Goal: Check status

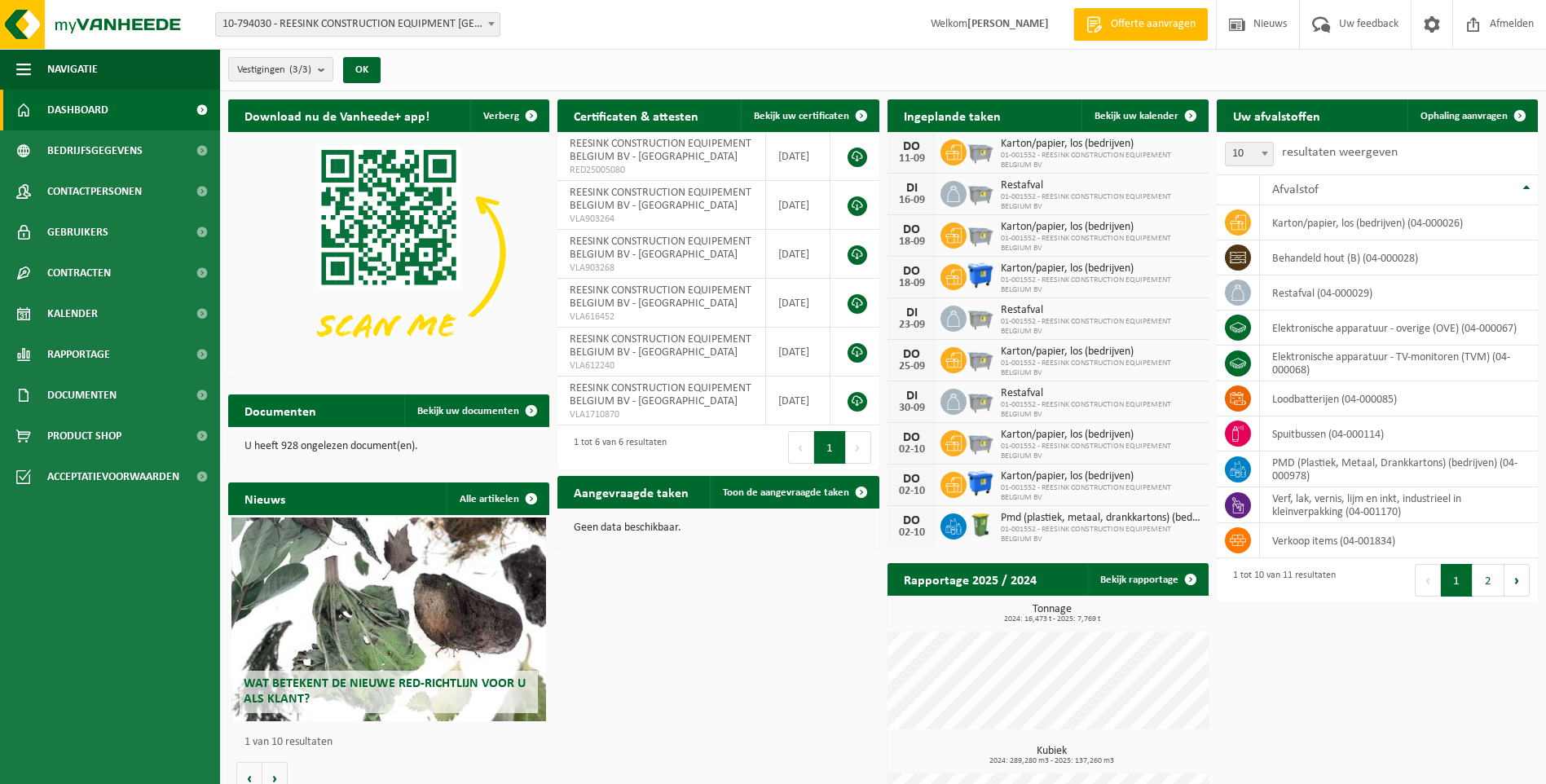
click at [464, 33] on span "10-794030 - REESINK CONSTRUCTION EQUIPMENT [GEOGRAPHIC_DATA] BV - [GEOGRAPHIC_D…" at bounding box center [357, 24] width 283 height 23
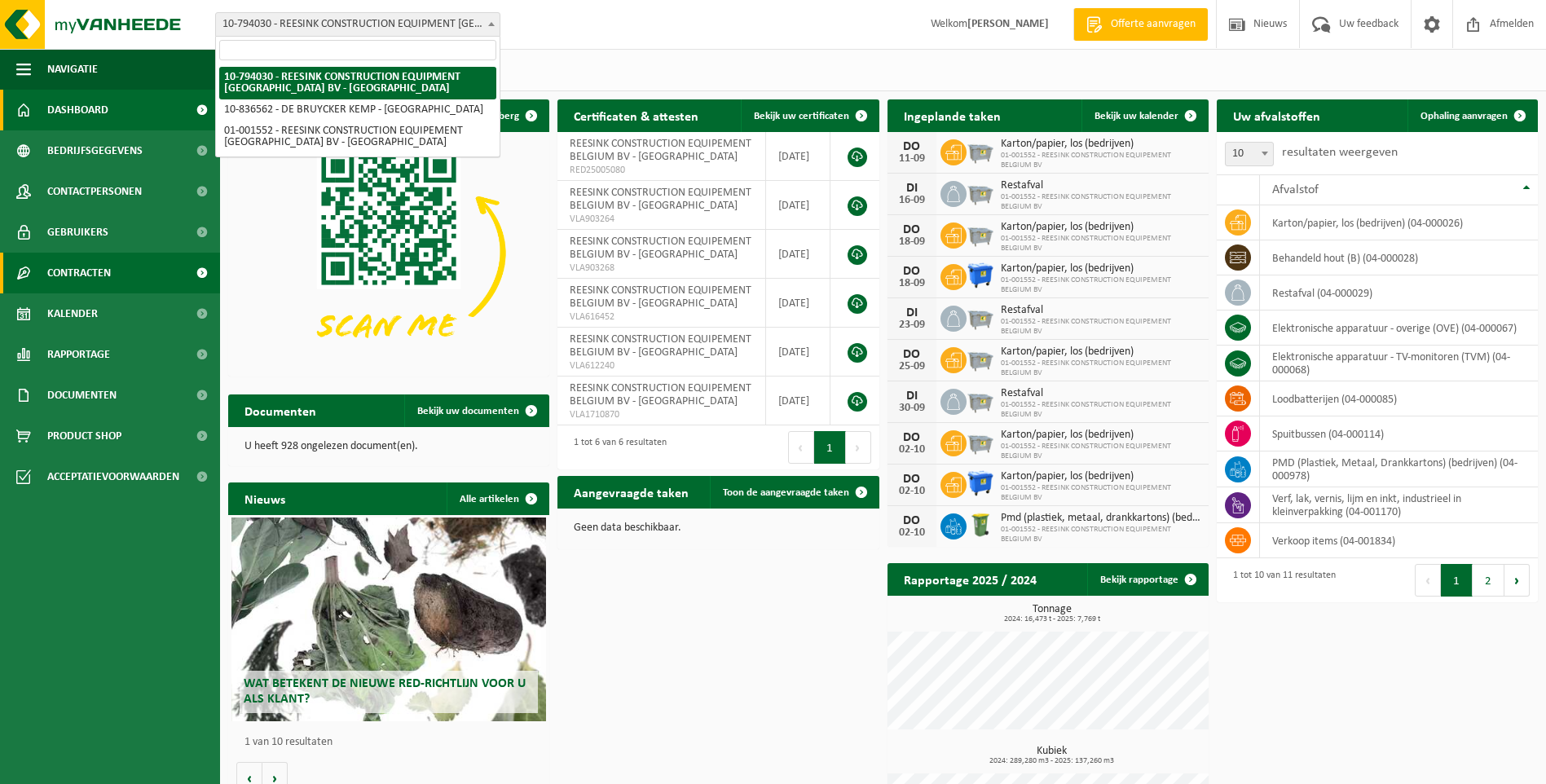
click at [100, 264] on span "Contracten" at bounding box center [79, 272] width 63 height 41
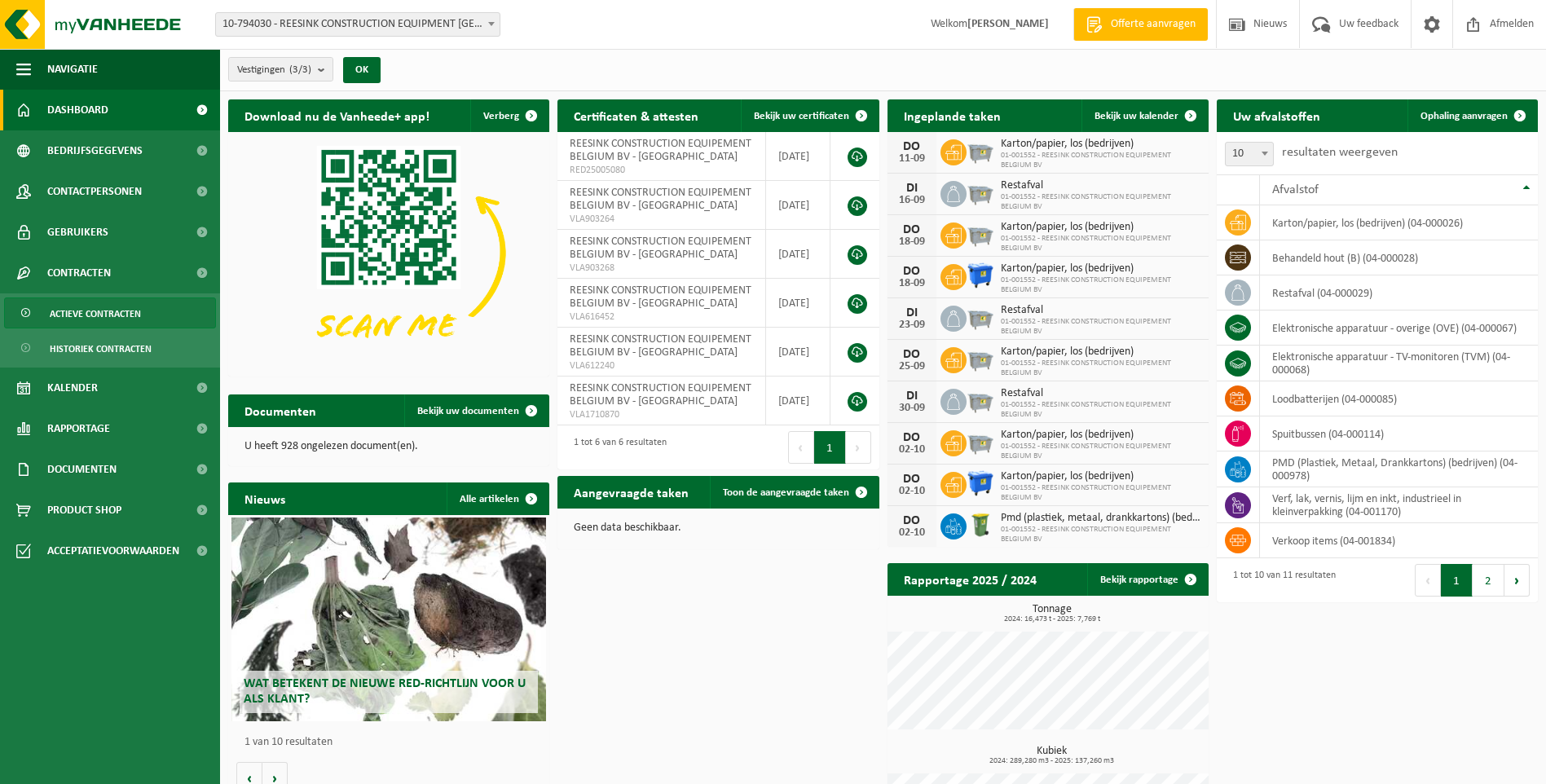
click at [120, 309] on span "Actieve contracten" at bounding box center [95, 313] width 91 height 31
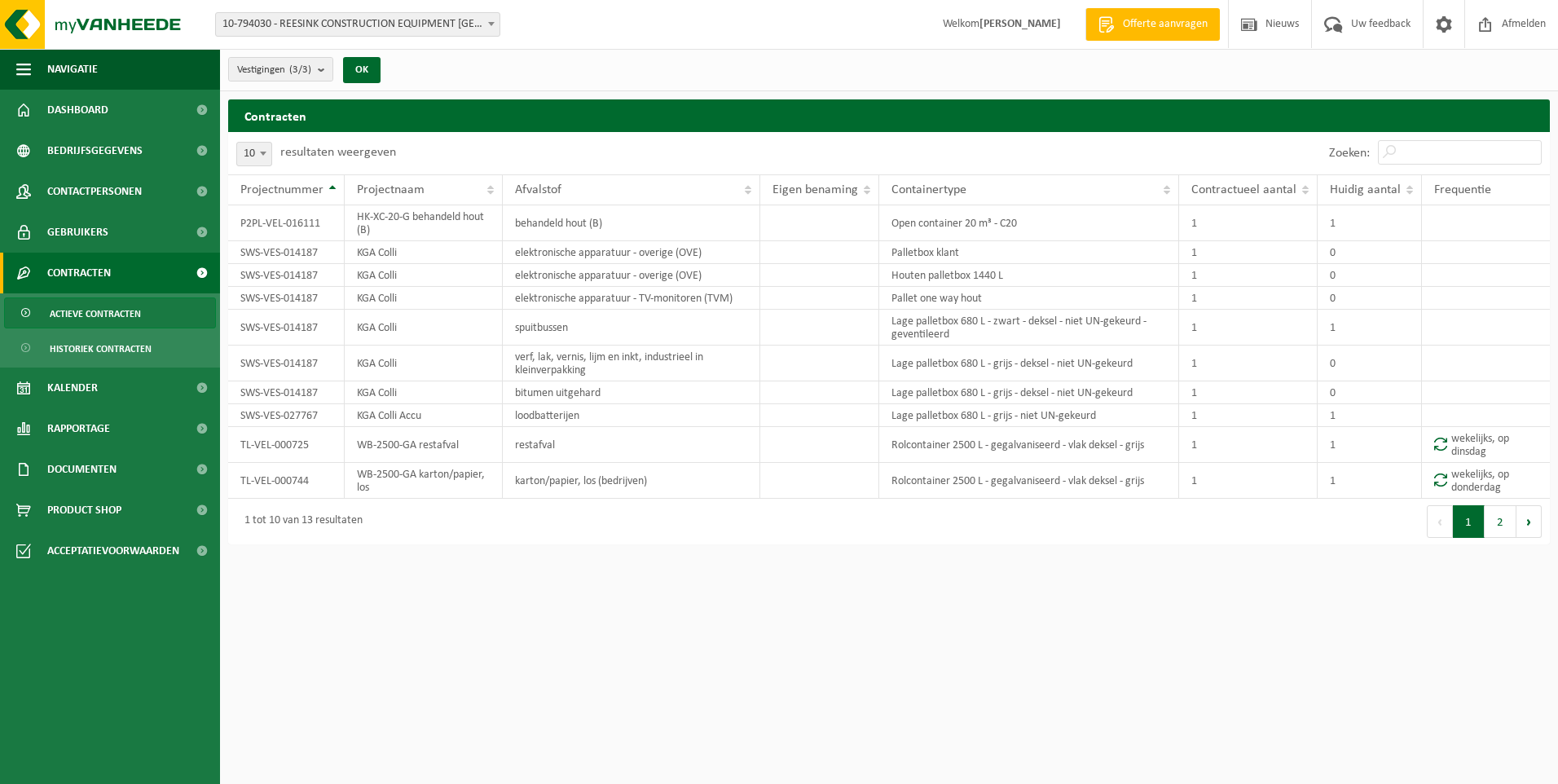
click at [268, 153] on span at bounding box center [264, 152] width 16 height 21
select select "50"
